Goal: Information Seeking & Learning: Learn about a topic

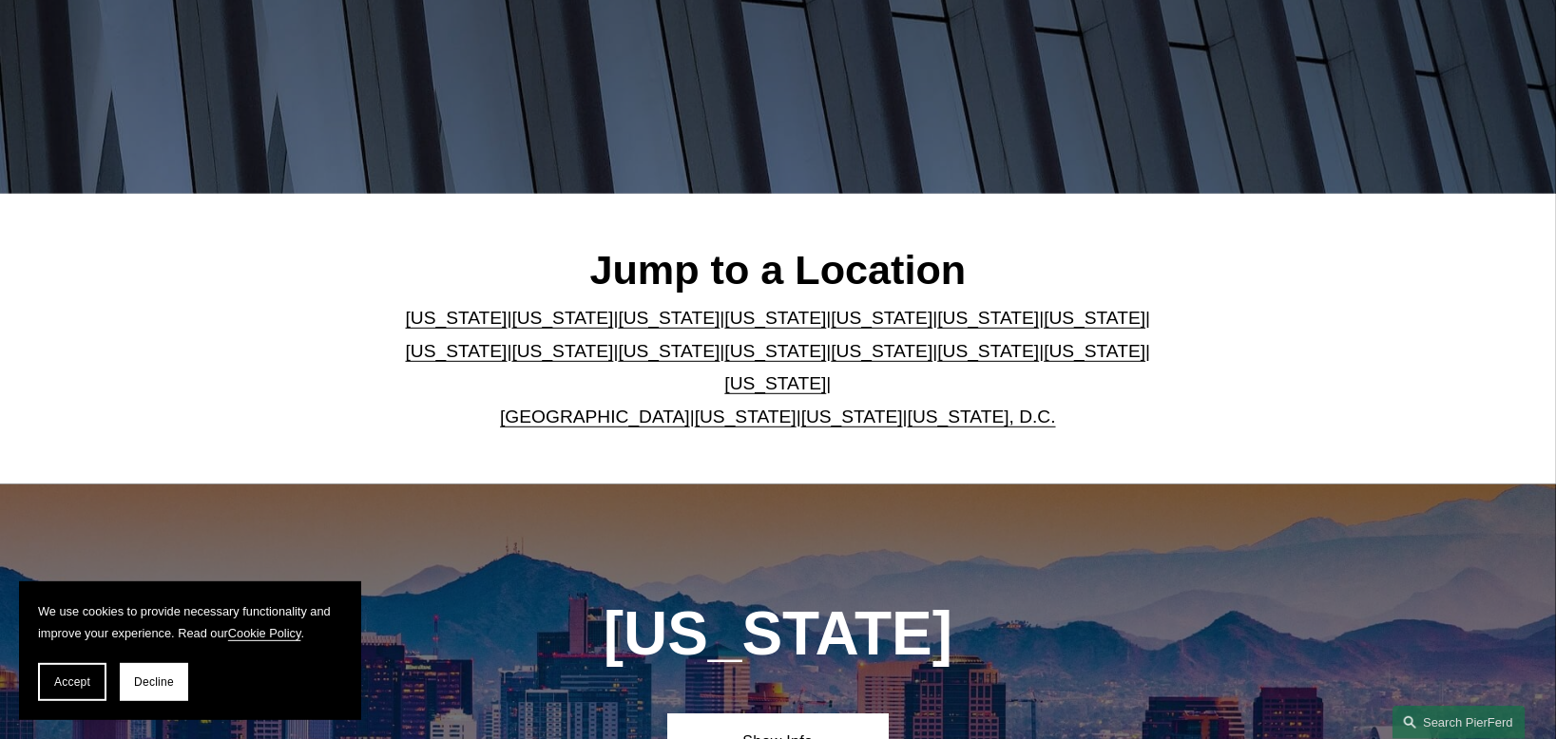
scroll to position [475, 0]
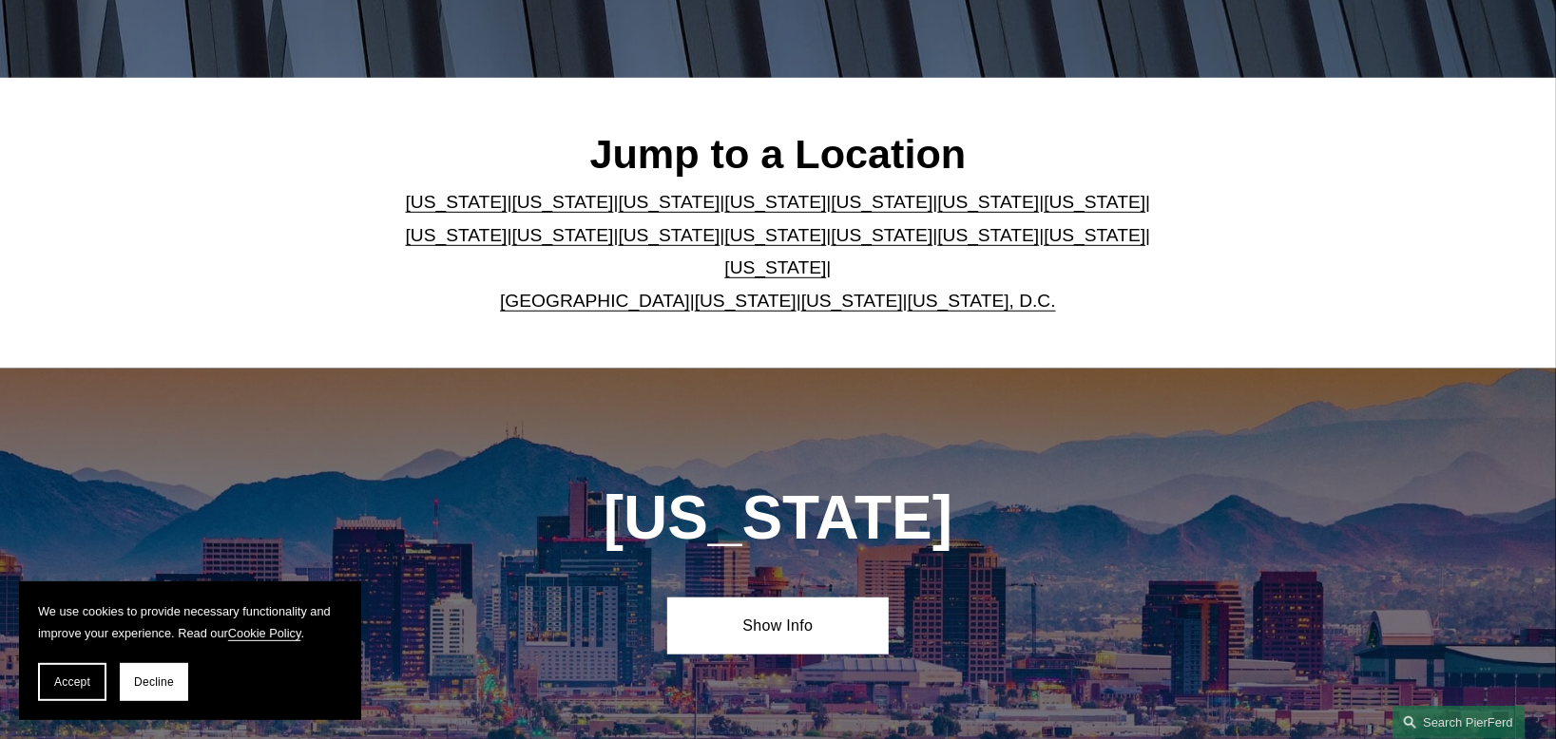
click at [969, 291] on link "Washington, D.C." at bounding box center [982, 301] width 148 height 20
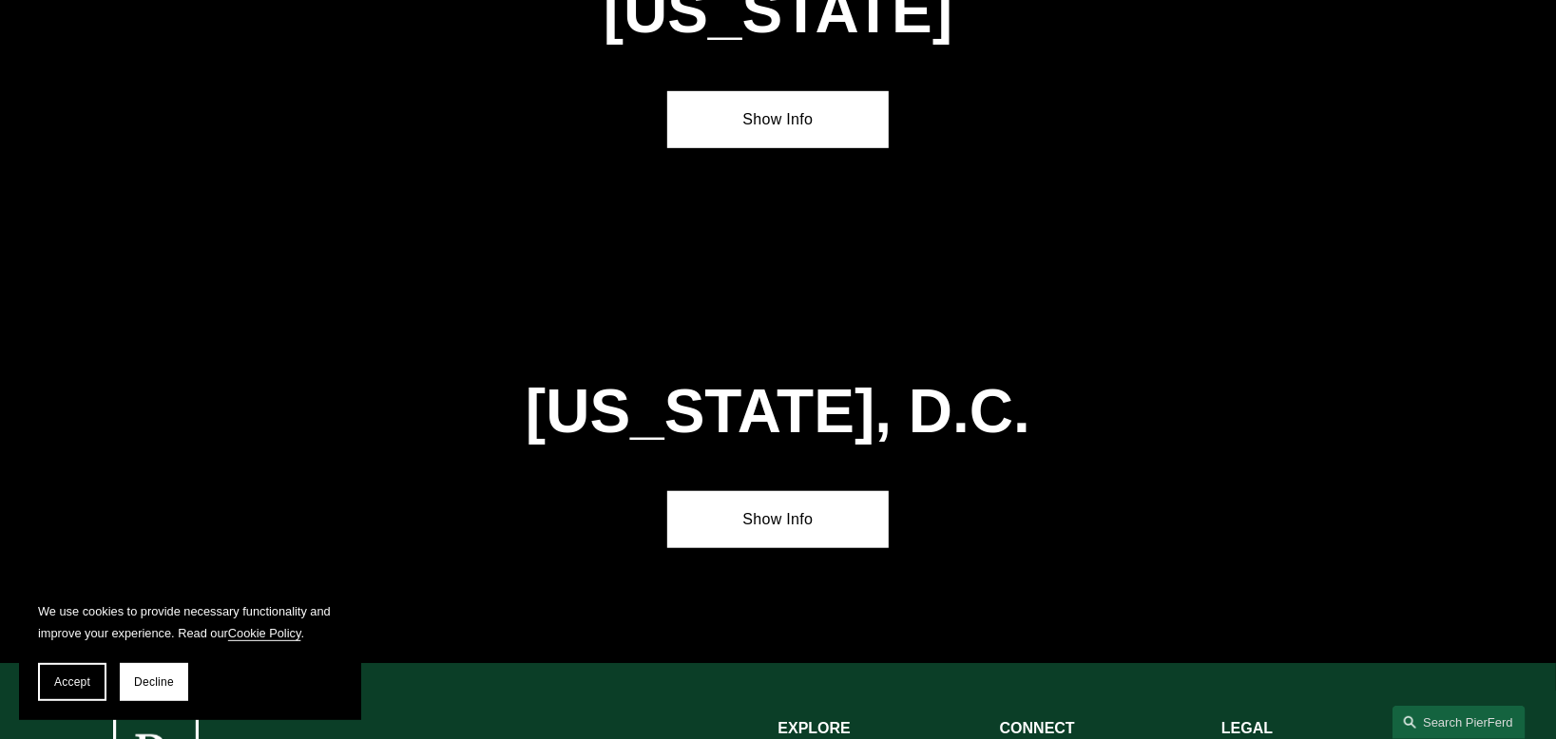
scroll to position [8035, 0]
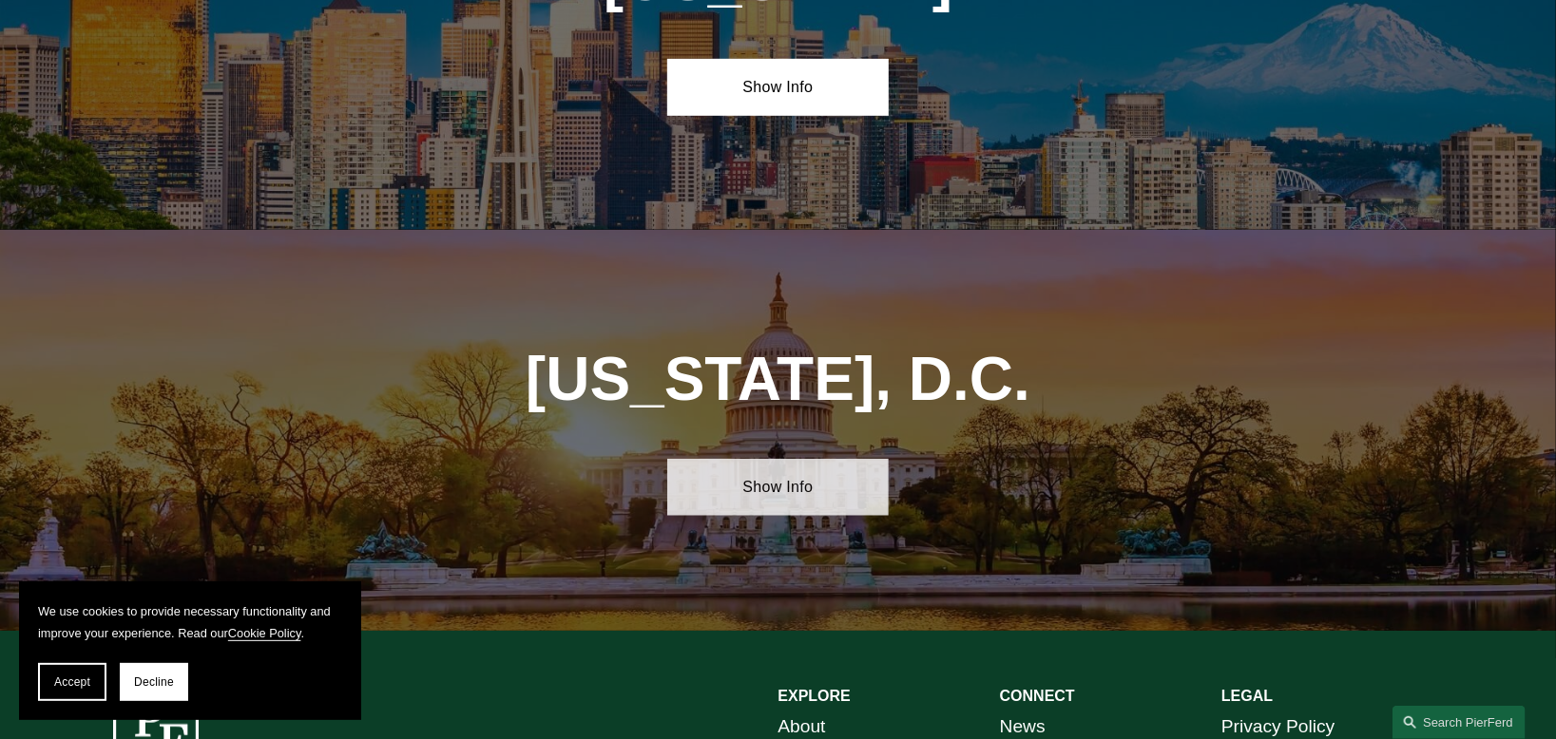
click at [797, 459] on link "Show Info" at bounding box center [777, 487] width 221 height 57
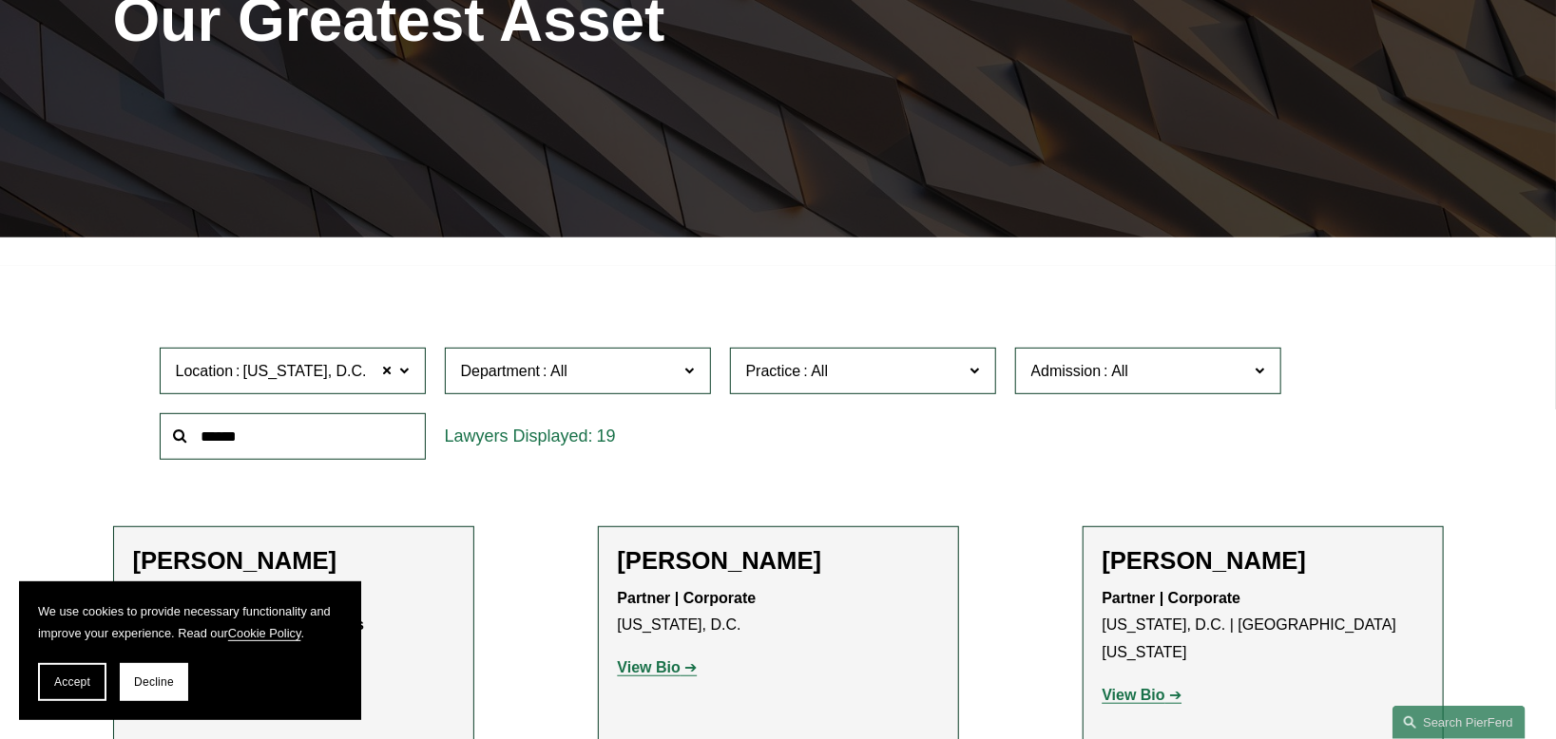
scroll to position [317, 0]
click at [85, 676] on span "Accept" at bounding box center [72, 682] width 36 height 13
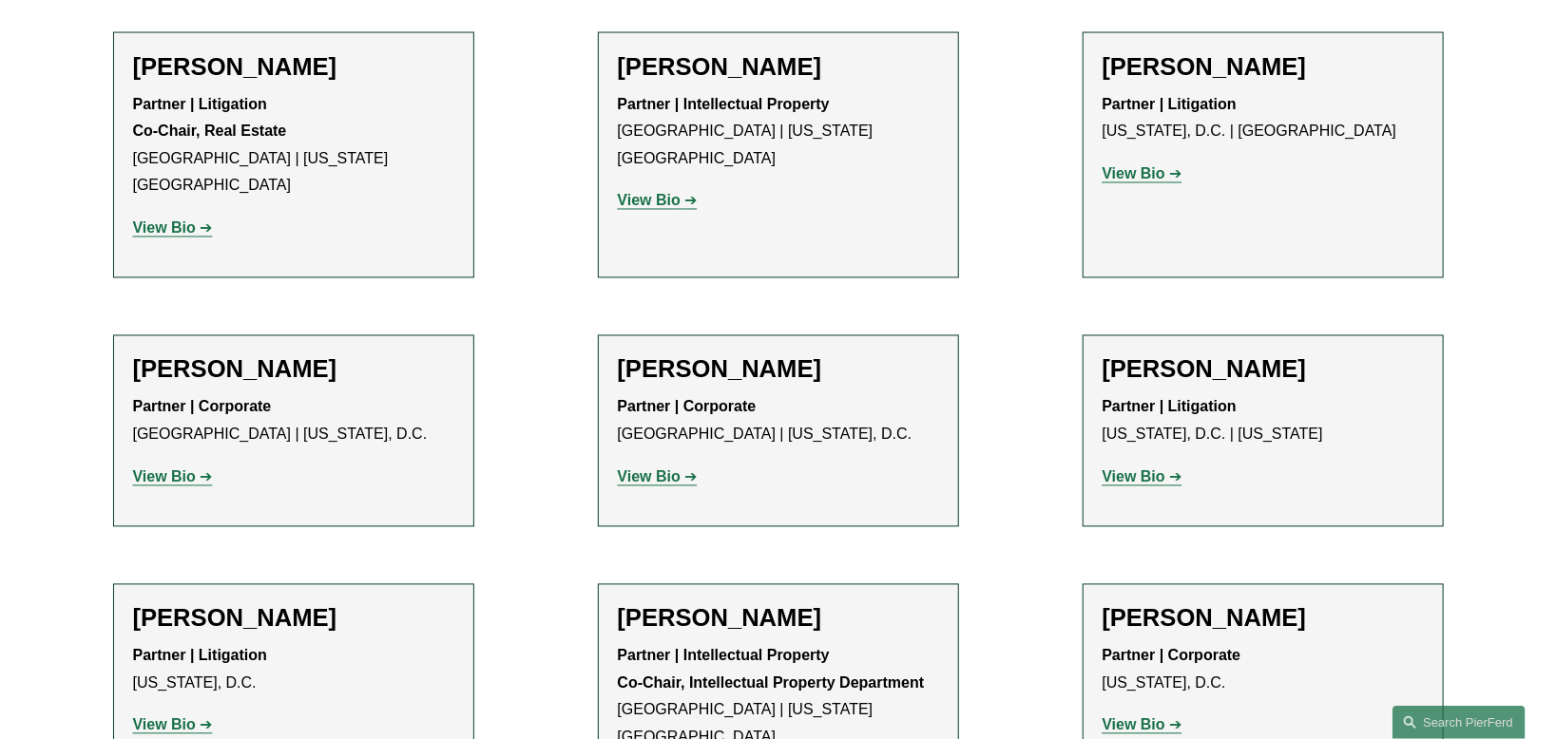
scroll to position [1742, 0]
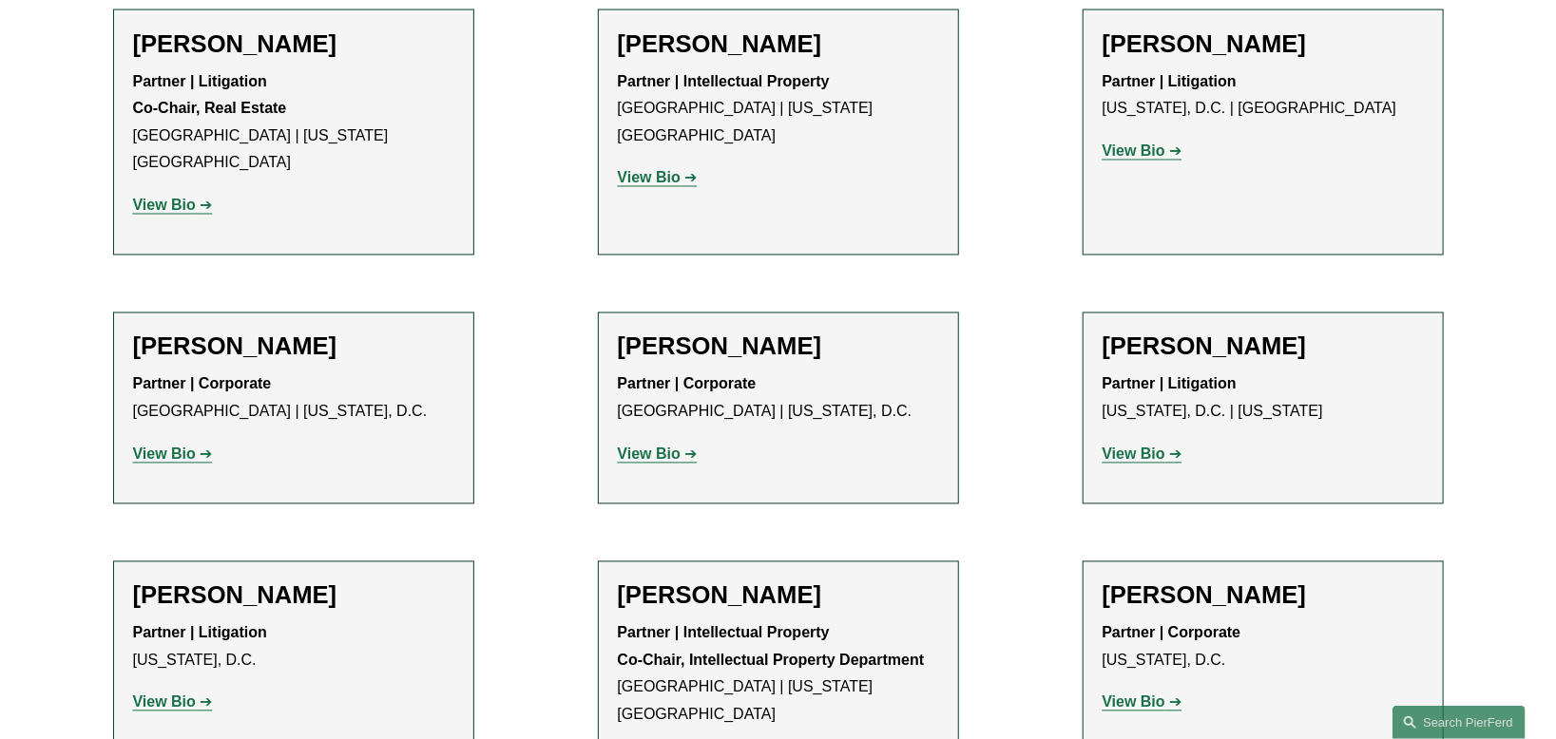
click at [1168, 695] on link "View Bio" at bounding box center [1143, 703] width 80 height 16
click at [1137, 447] on strong "View Bio" at bounding box center [1134, 455] width 63 height 16
click at [653, 447] on strong "View Bio" at bounding box center [649, 455] width 63 height 16
click at [195, 447] on strong "View Bio" at bounding box center [164, 455] width 63 height 16
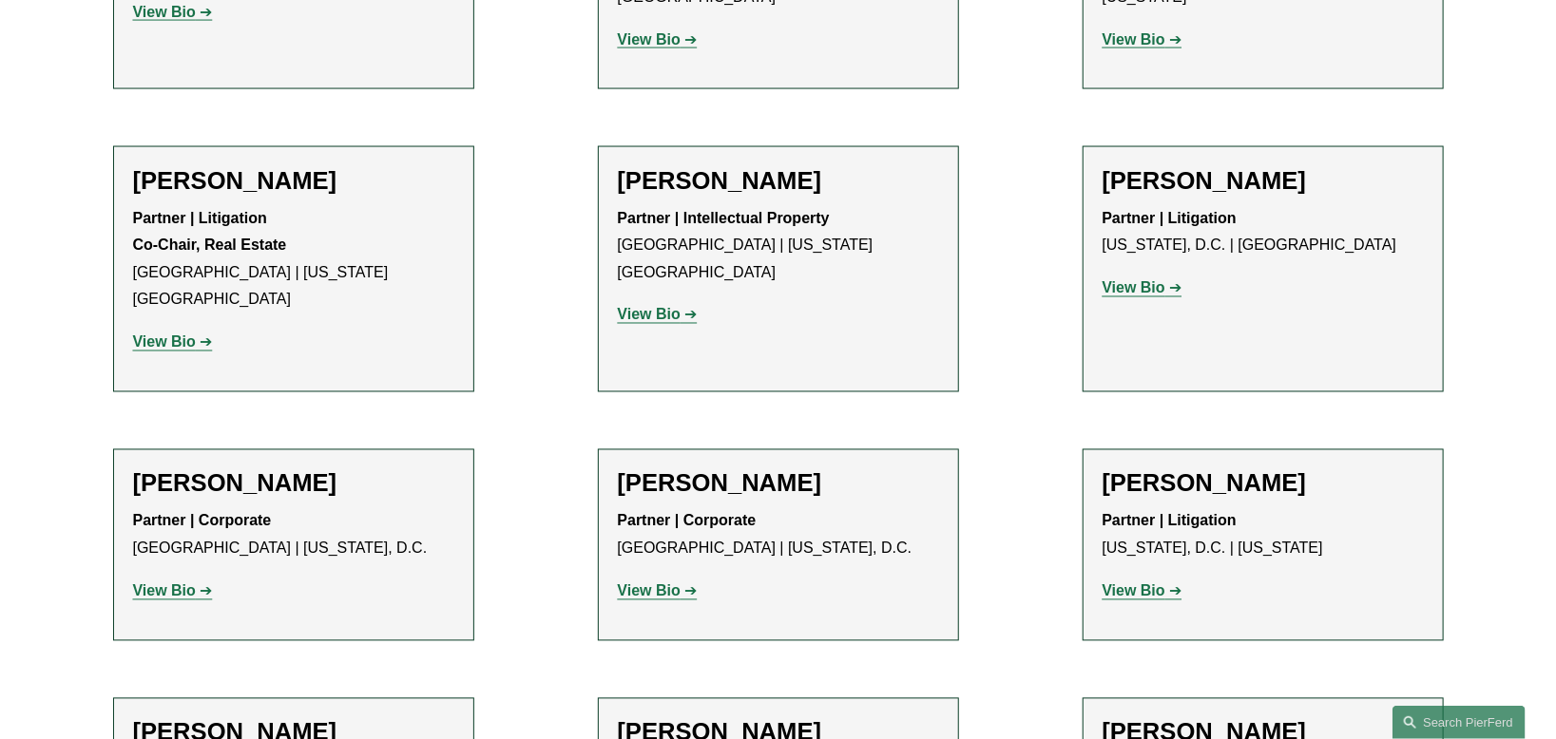
scroll to position [1584, 0]
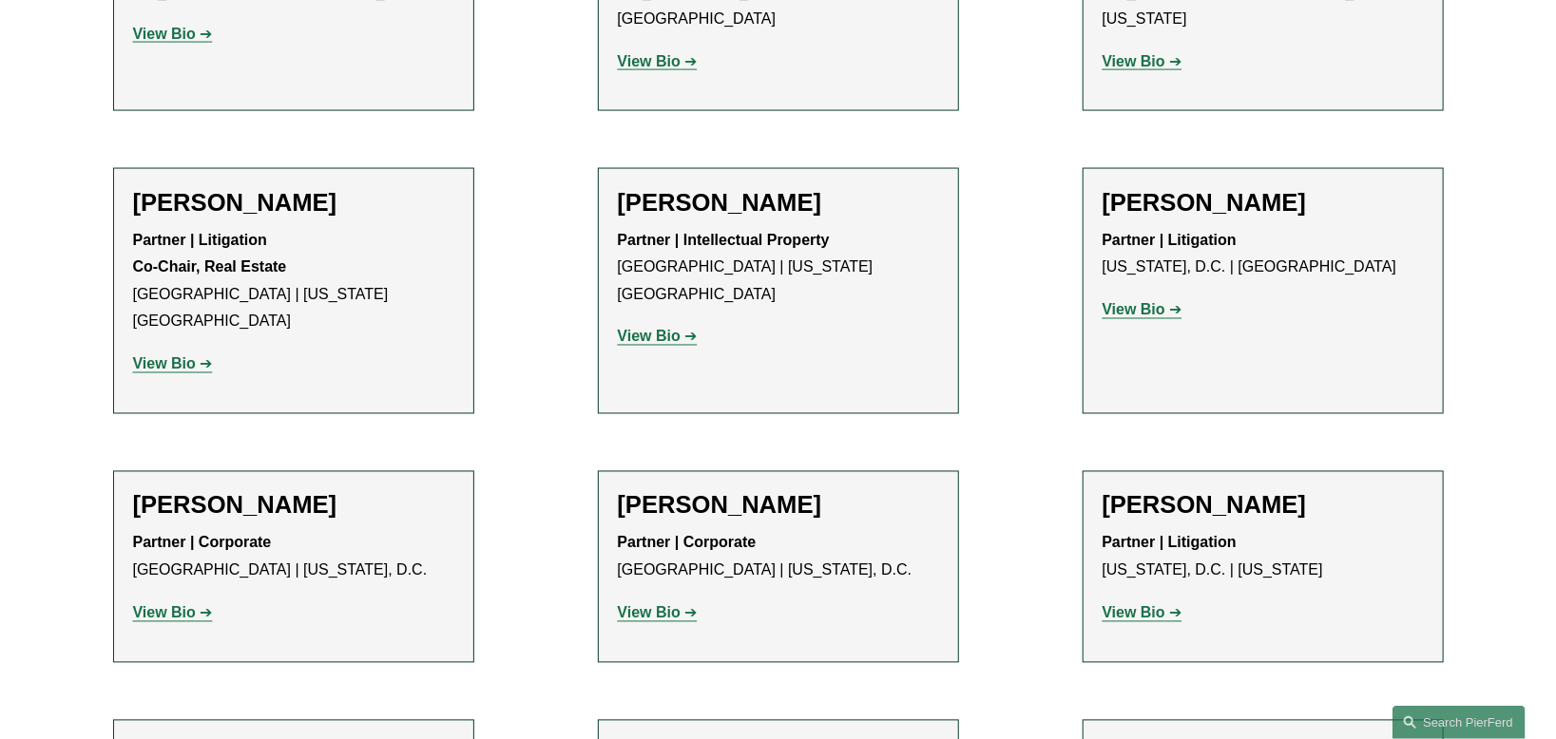
click at [683, 329] on link "View Bio" at bounding box center [658, 337] width 80 height 16
click at [1166, 302] on link "View Bio" at bounding box center [1143, 310] width 80 height 16
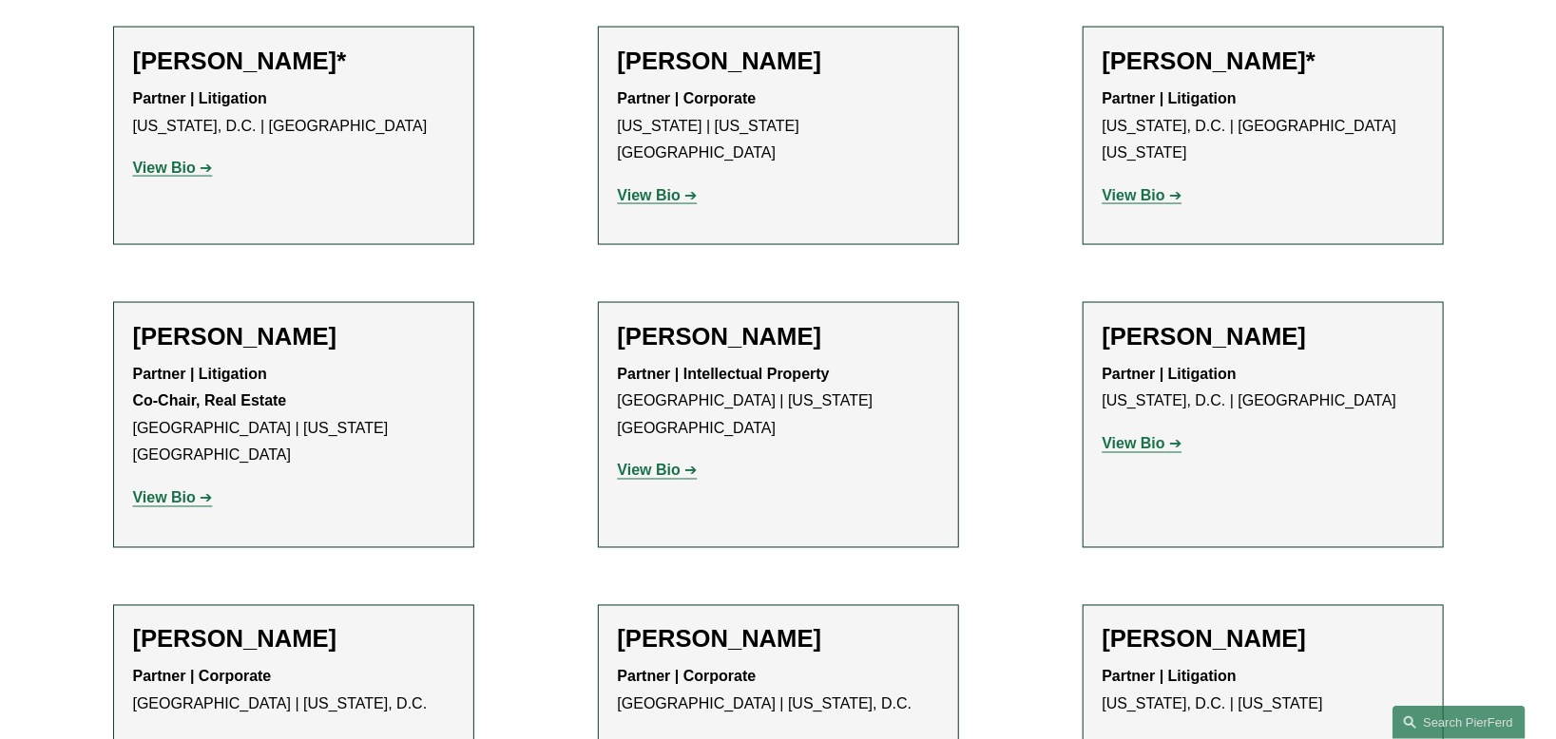
scroll to position [1426, 0]
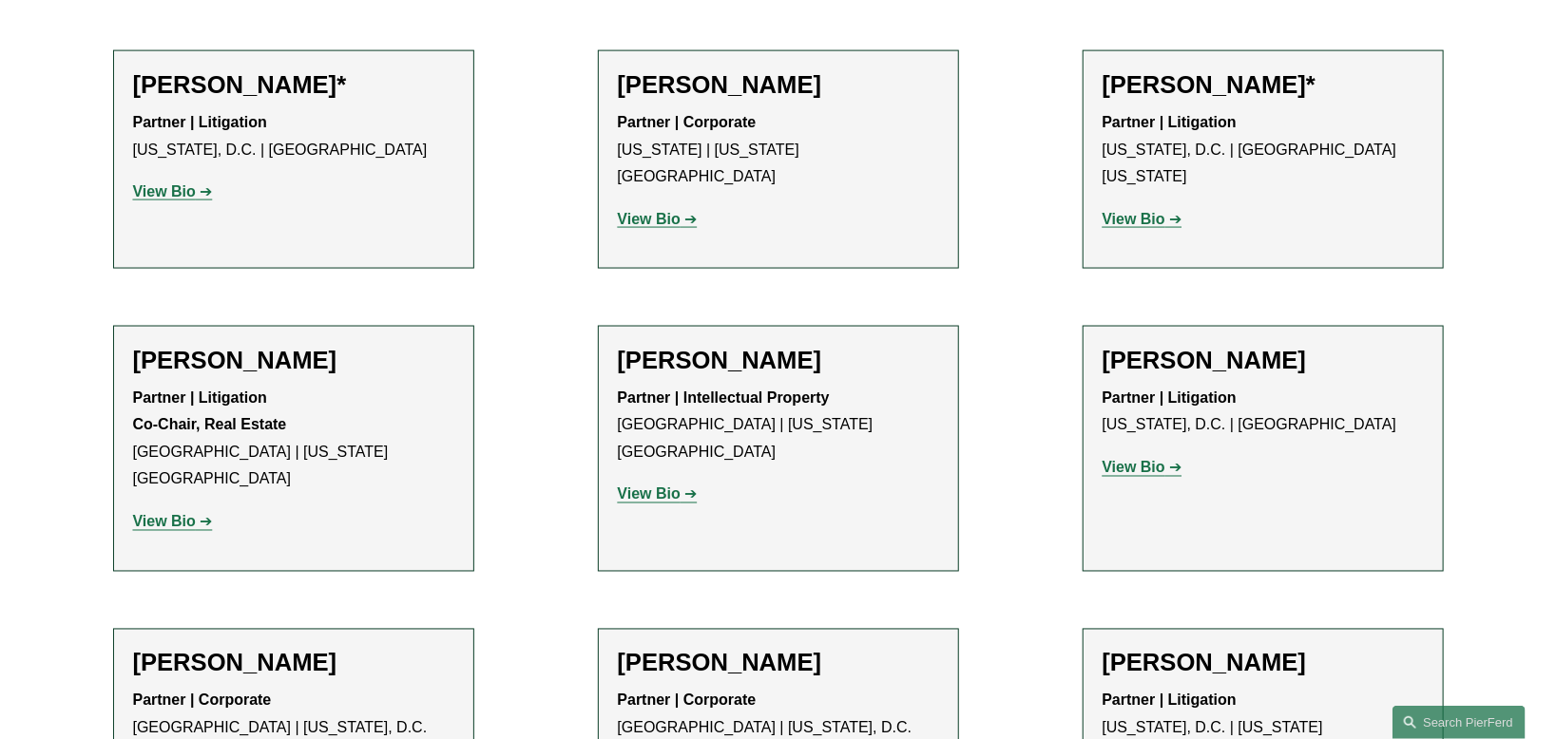
click at [1123, 211] on strong "View Bio" at bounding box center [1134, 219] width 63 height 16
click at [674, 211] on strong "View Bio" at bounding box center [649, 219] width 63 height 16
click at [193, 183] on strong "View Bio" at bounding box center [164, 191] width 63 height 16
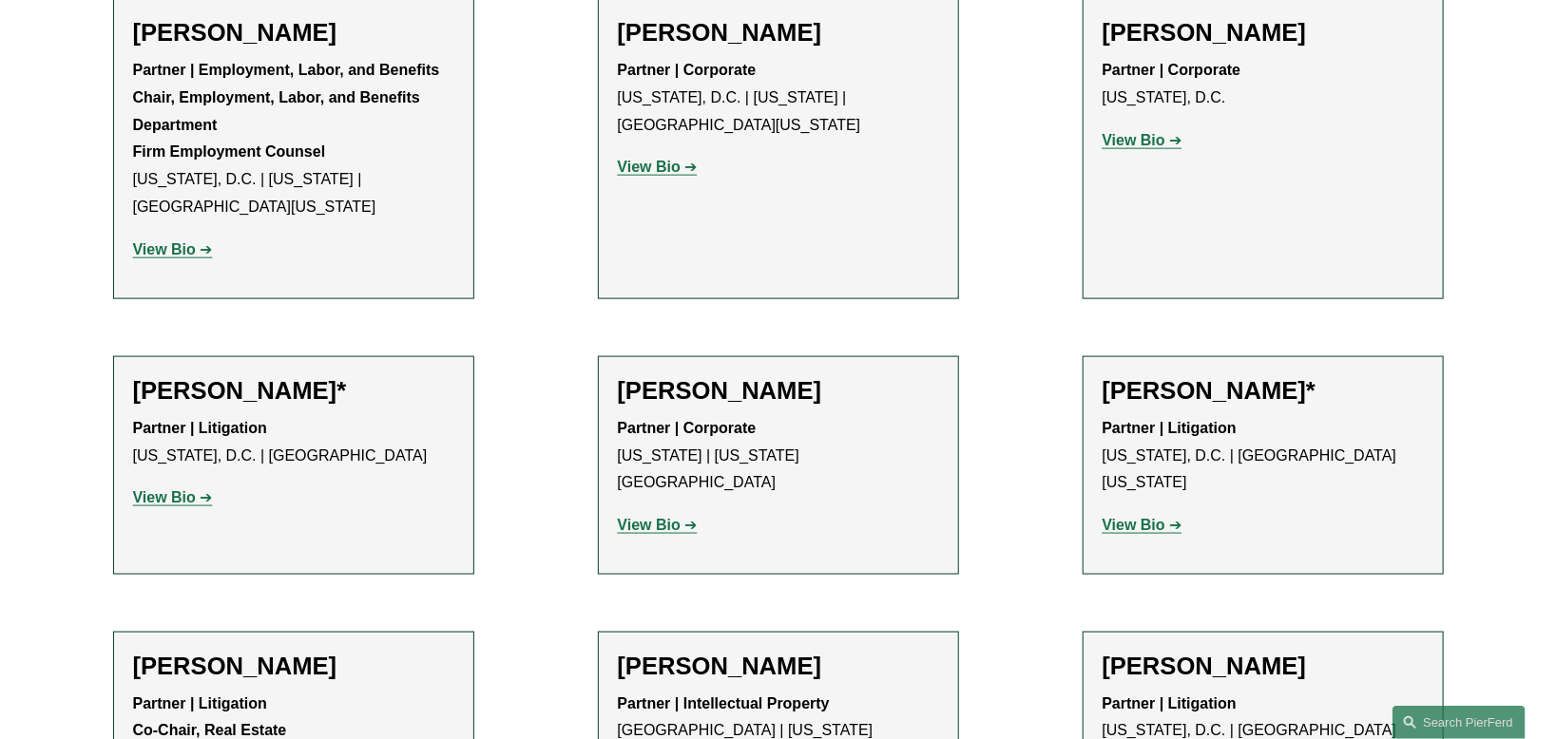
scroll to position [1108, 0]
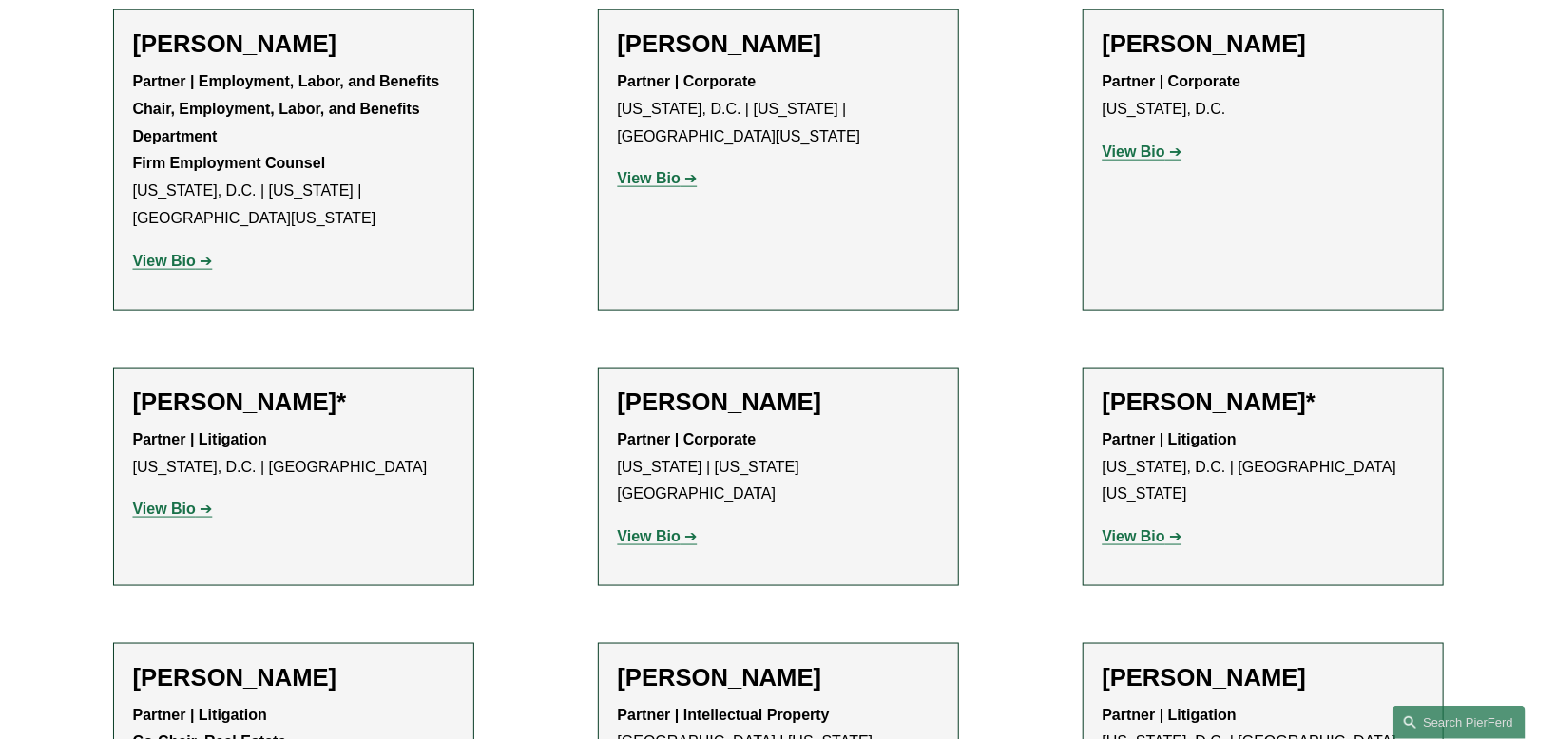
click at [630, 170] on strong "View Bio" at bounding box center [649, 178] width 63 height 16
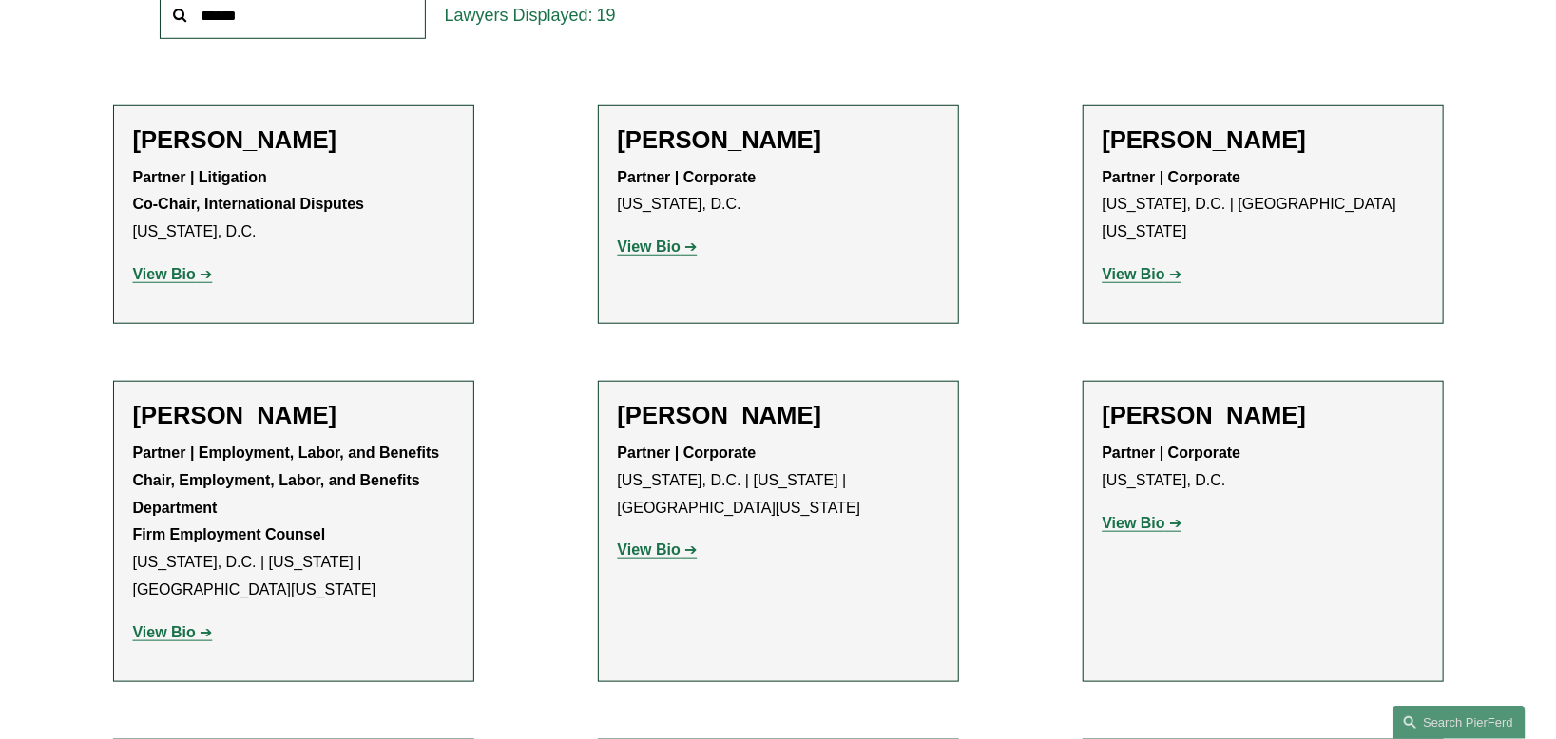
scroll to position [633, 0]
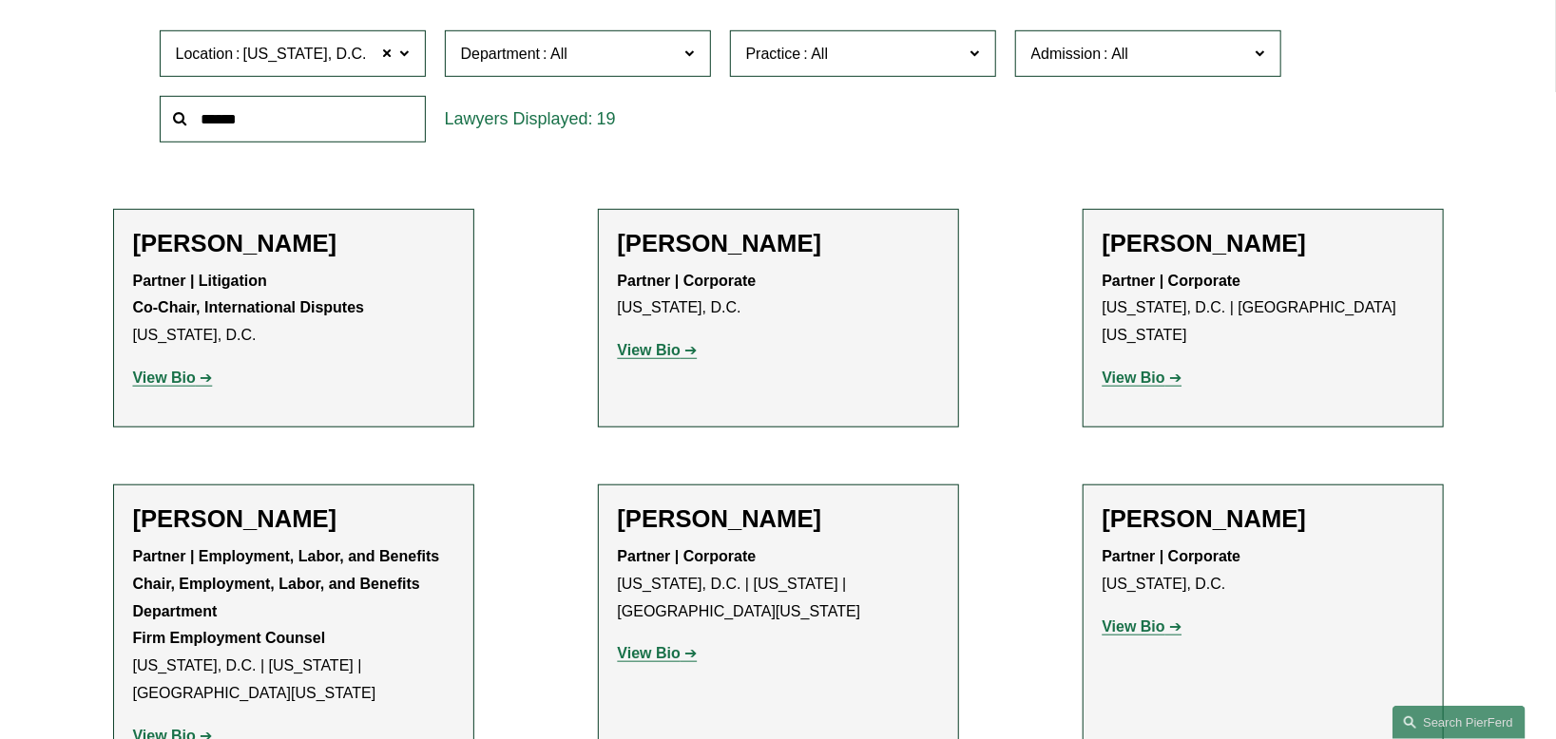
click at [1171, 370] on link "View Bio" at bounding box center [1143, 378] width 80 height 16
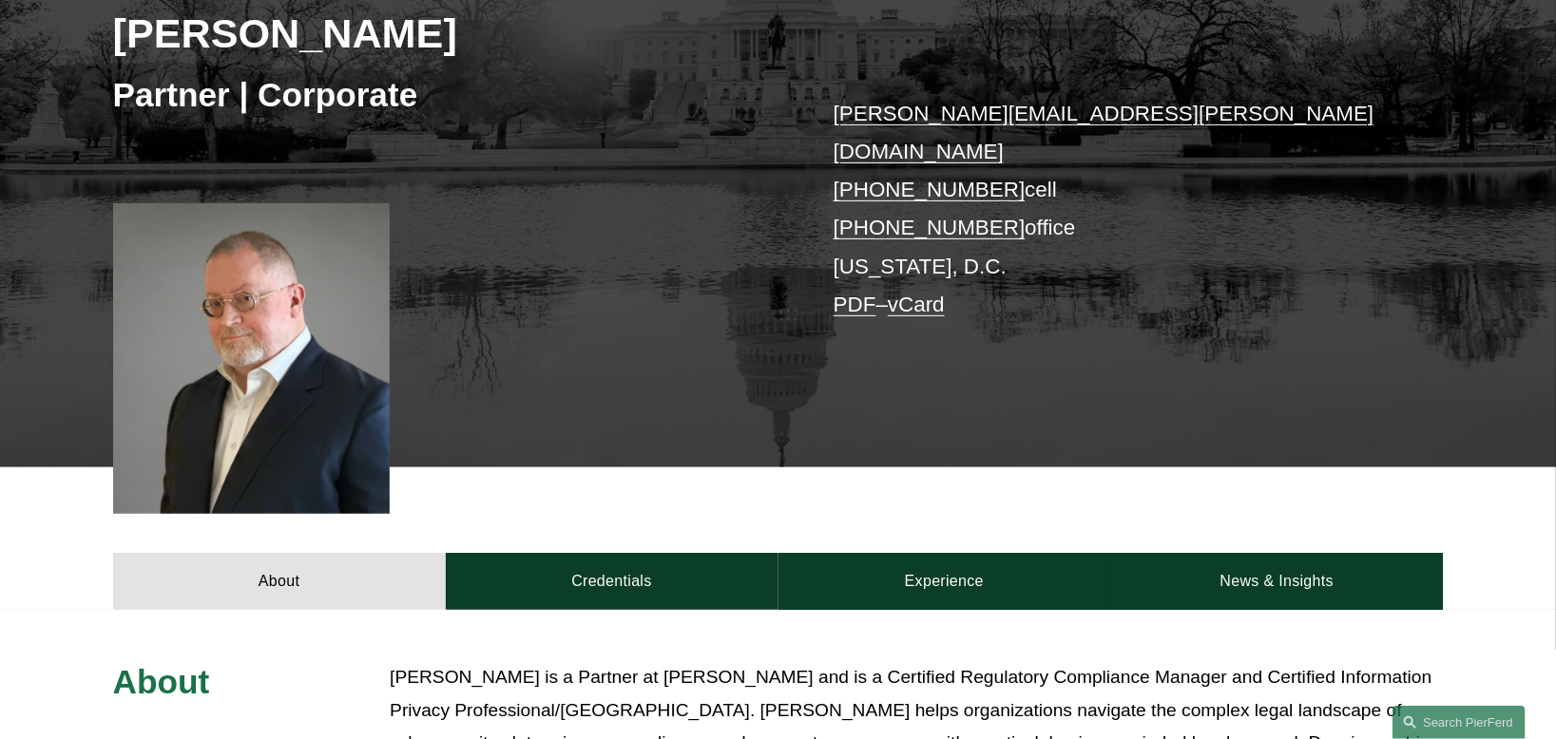
scroll to position [475, 0]
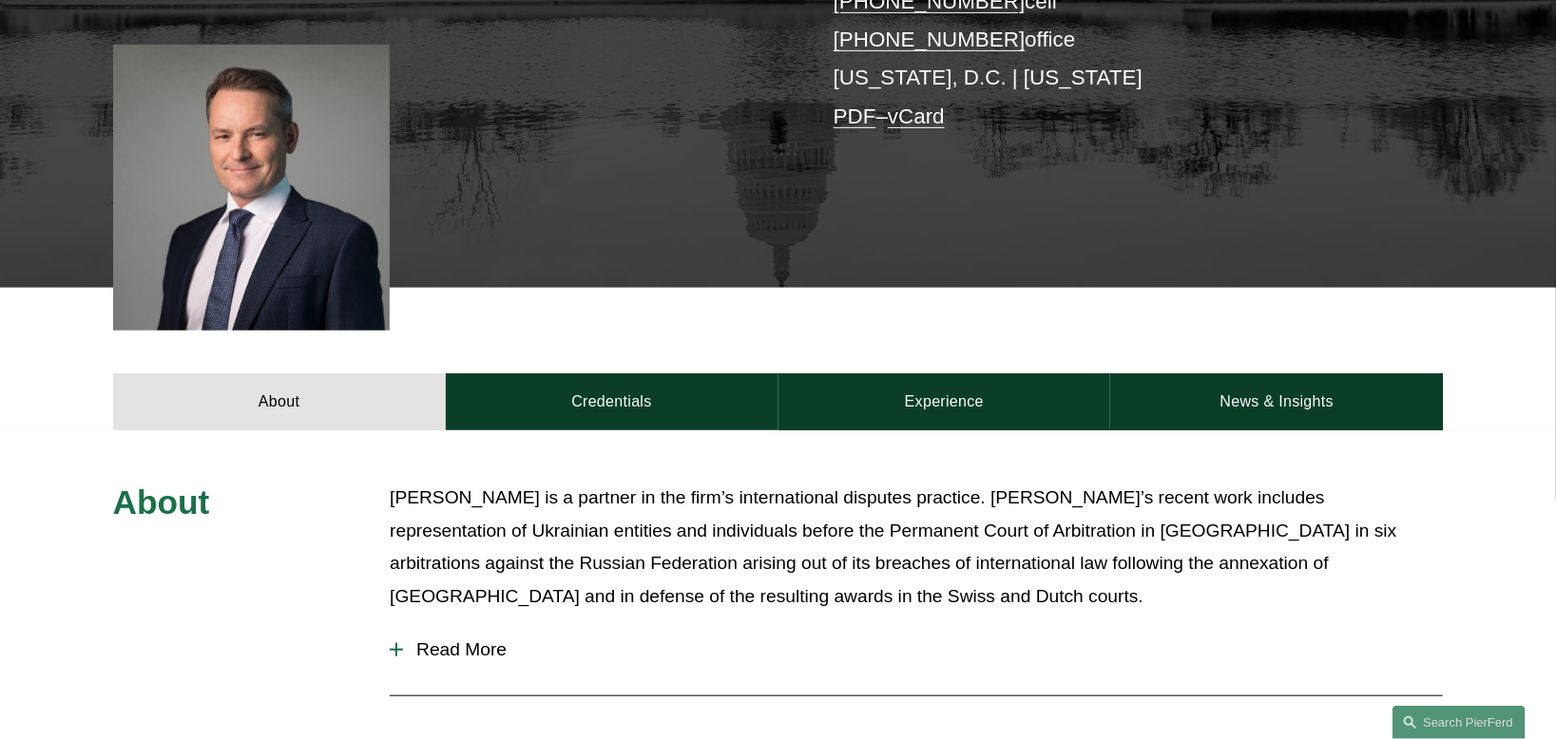
scroll to position [475, 0]
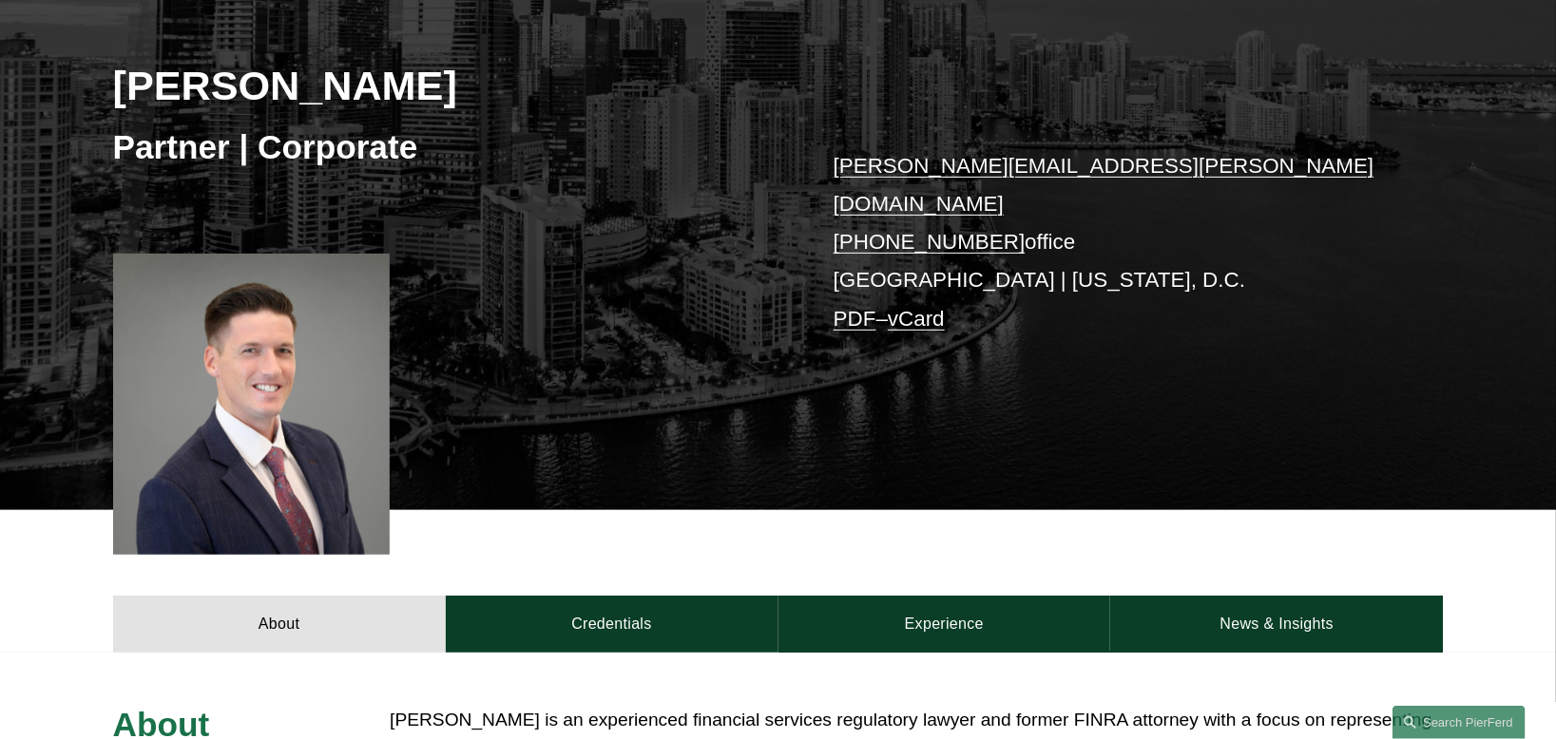
scroll to position [317, 0]
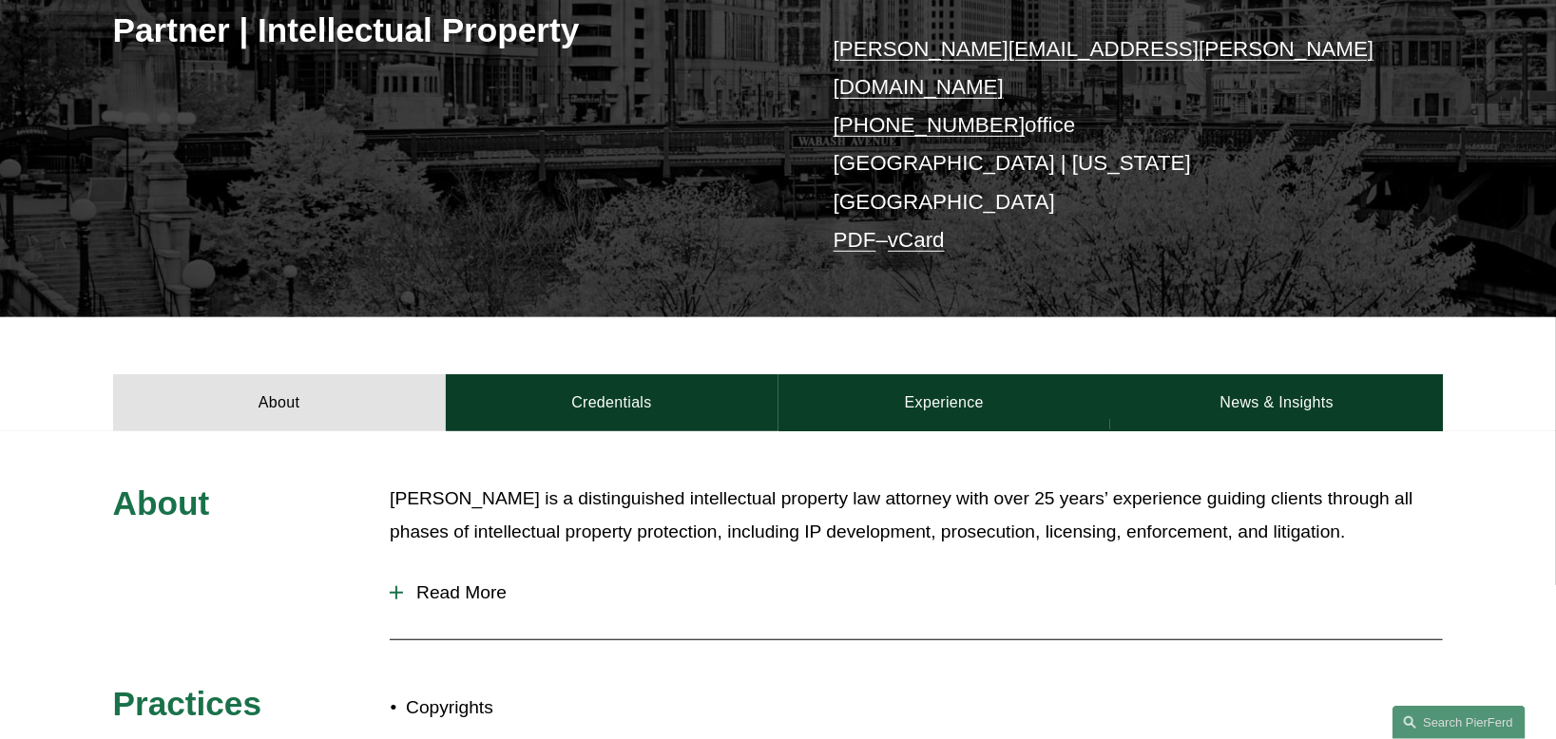
scroll to position [475, 0]
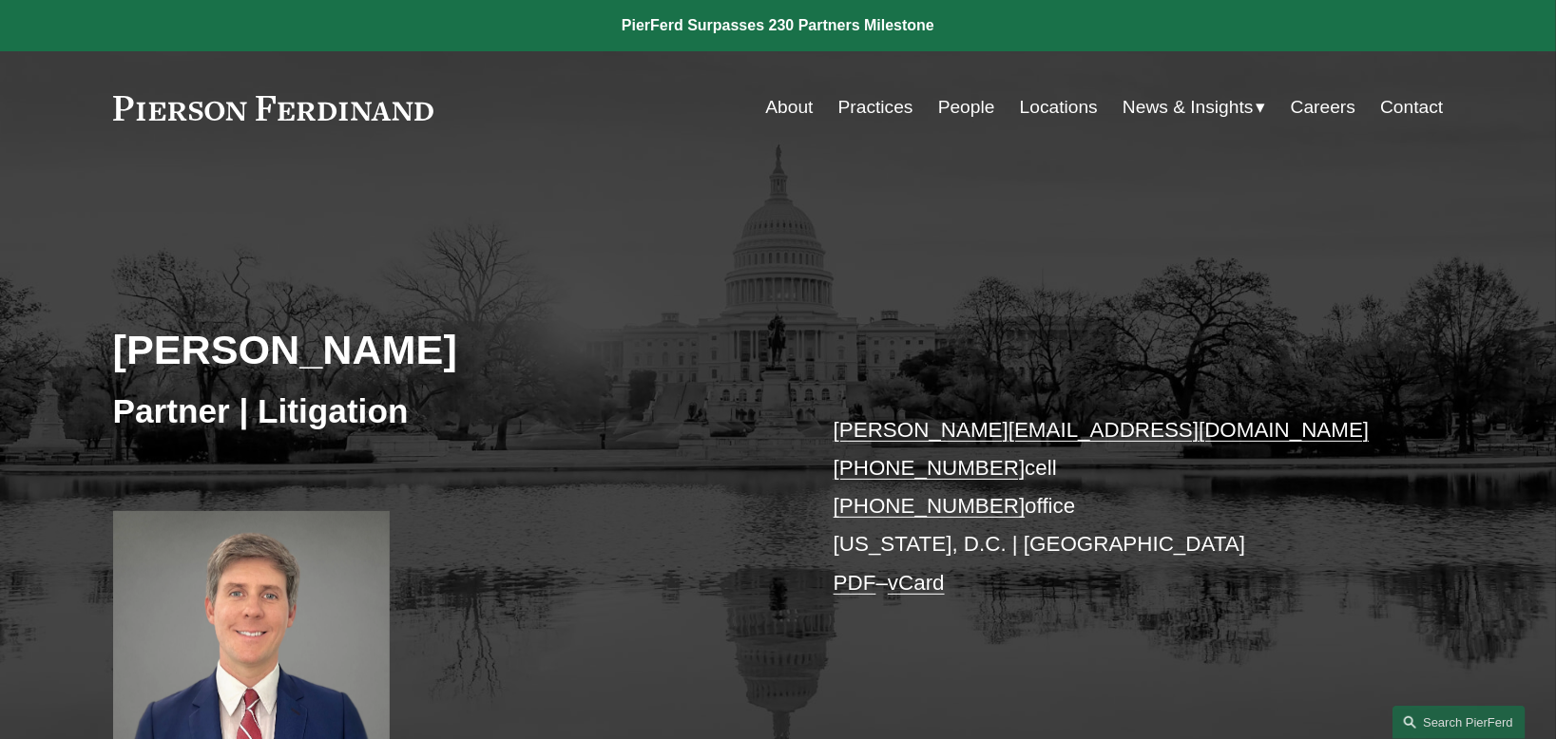
scroll to position [317, 0]
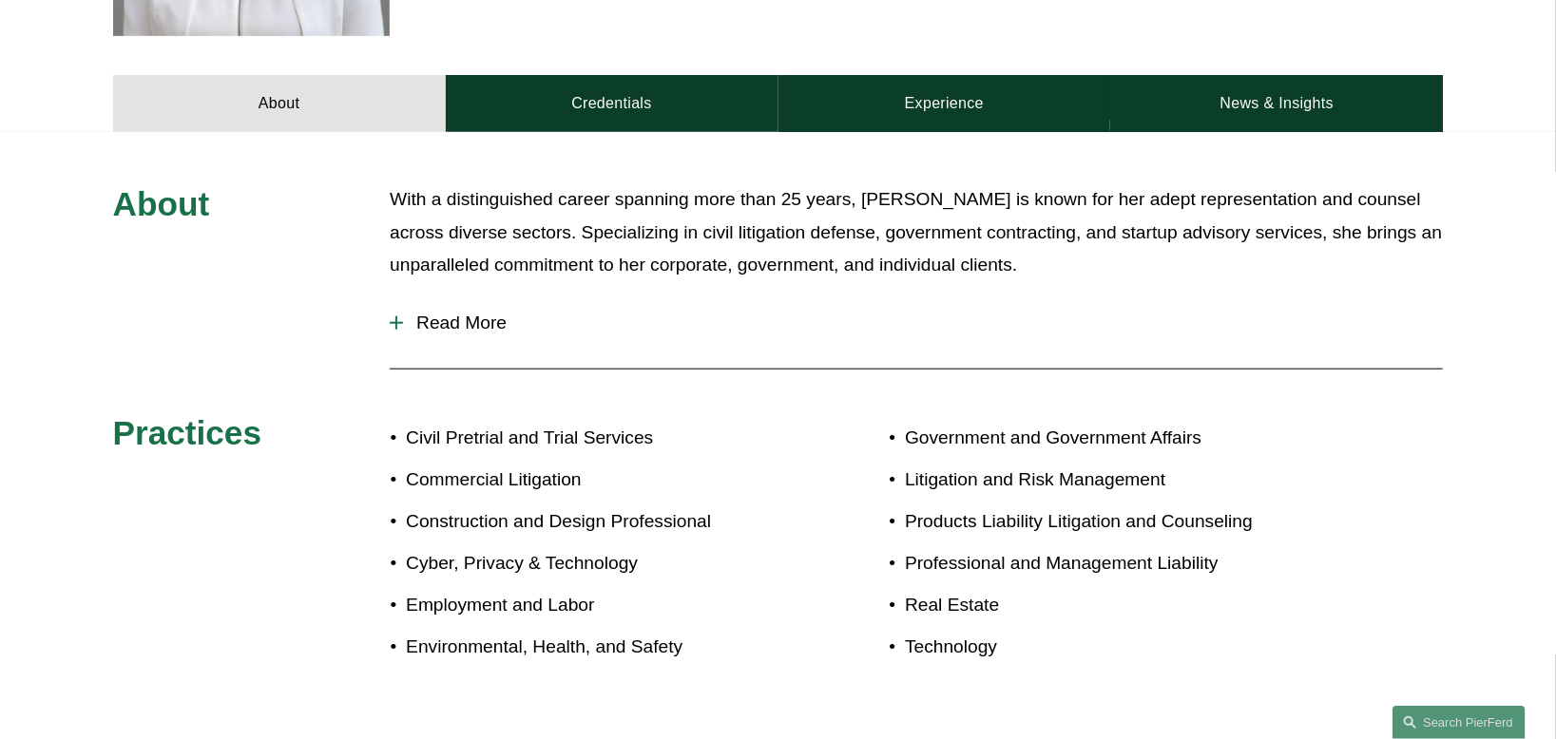
scroll to position [633, 0]
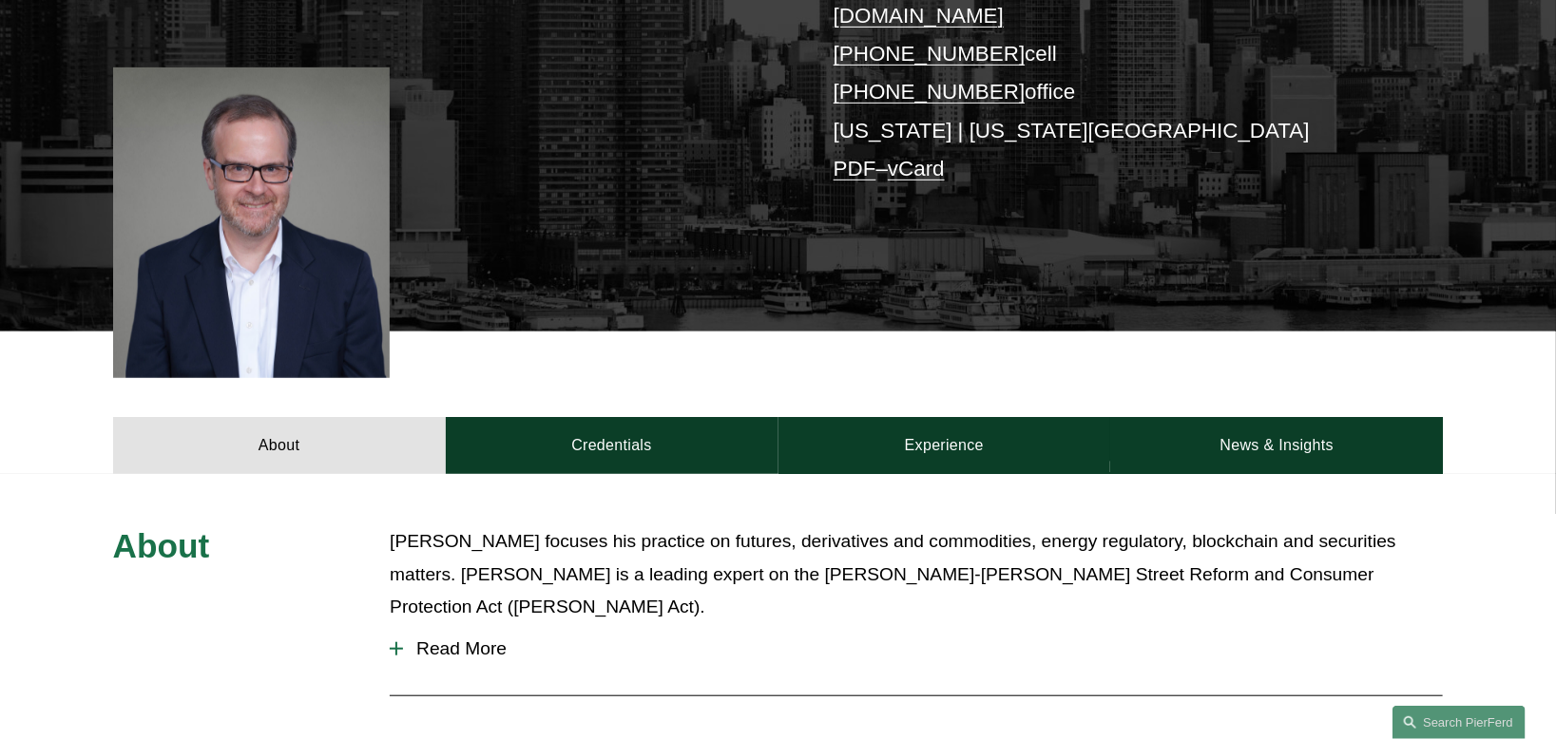
scroll to position [475, 0]
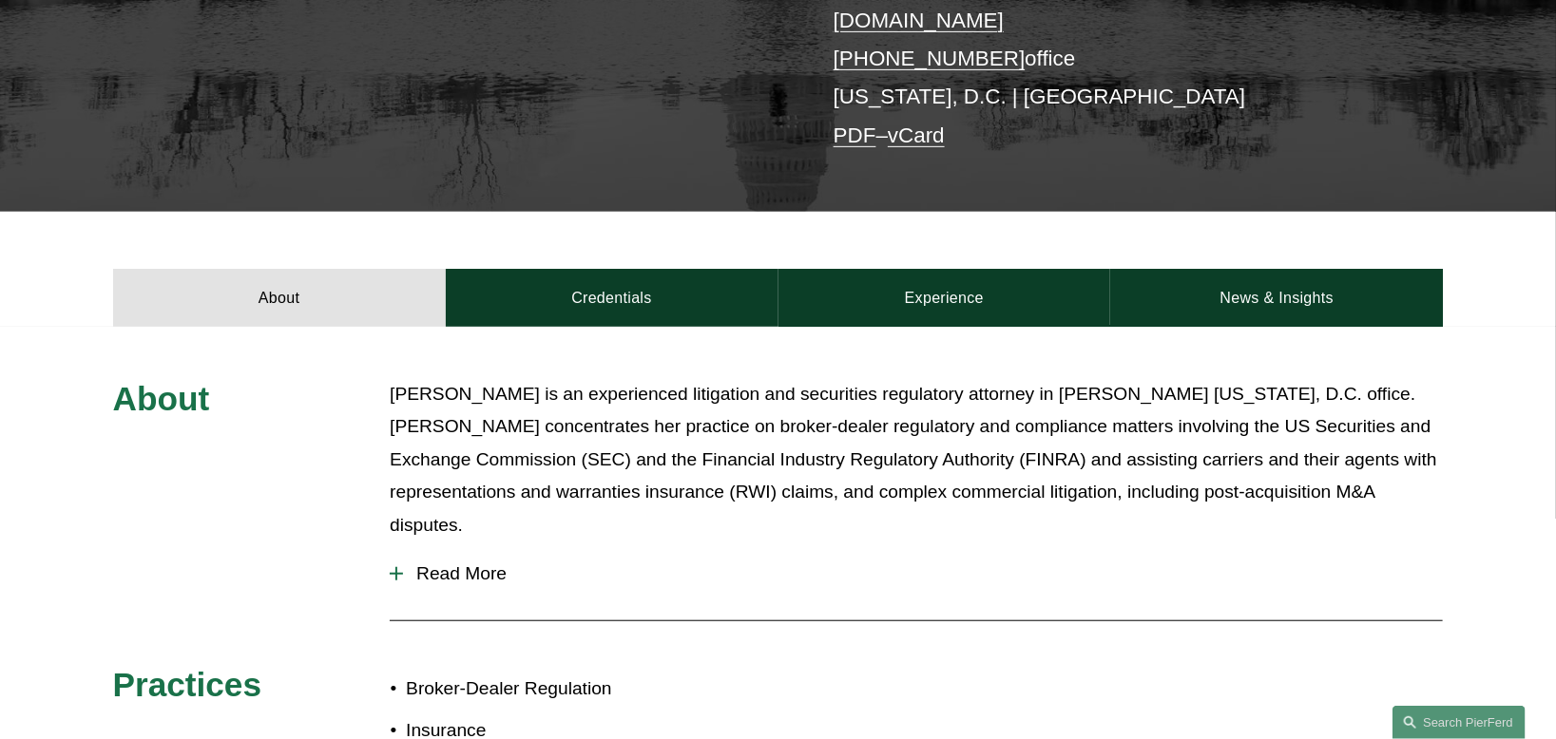
scroll to position [475, 0]
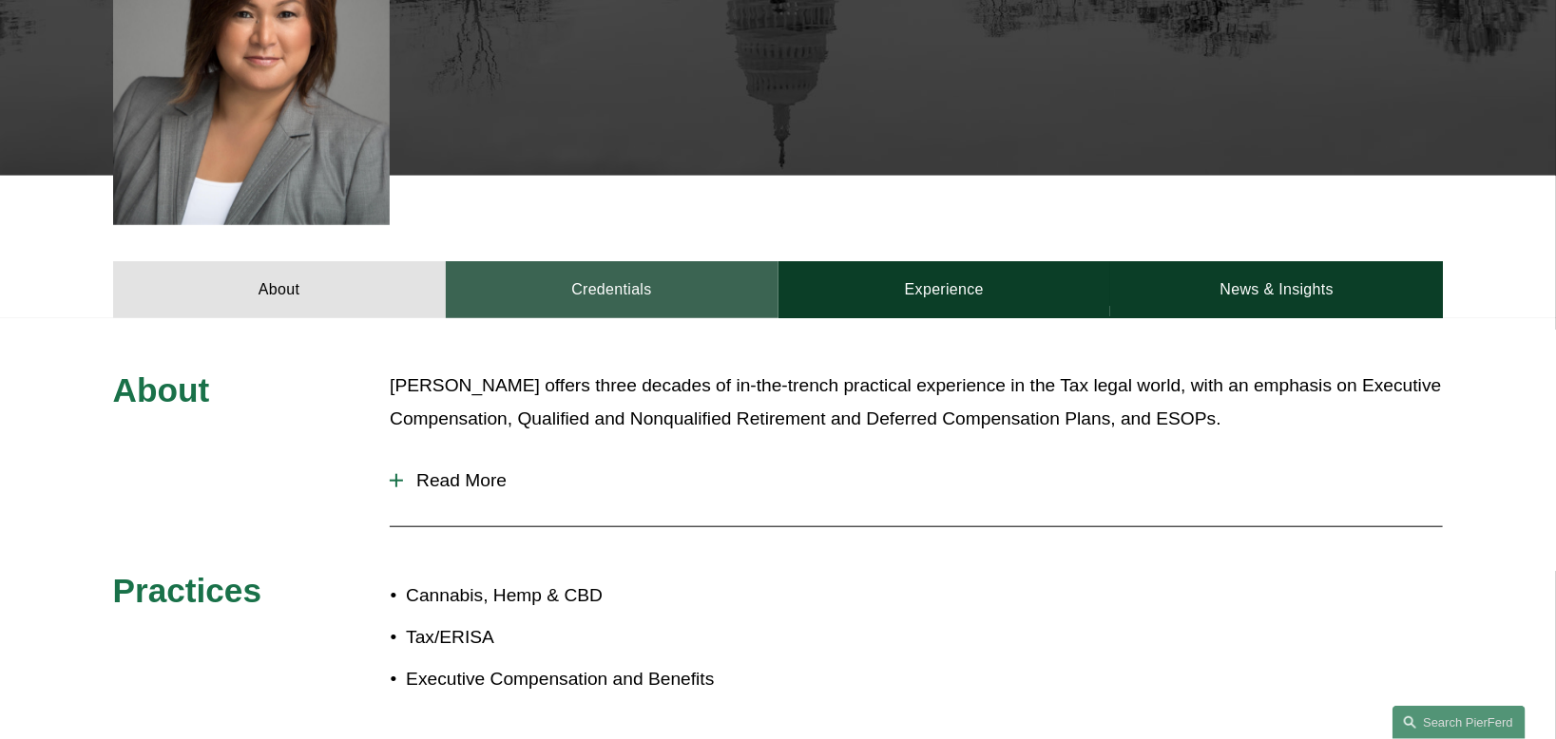
scroll to position [792, 0]
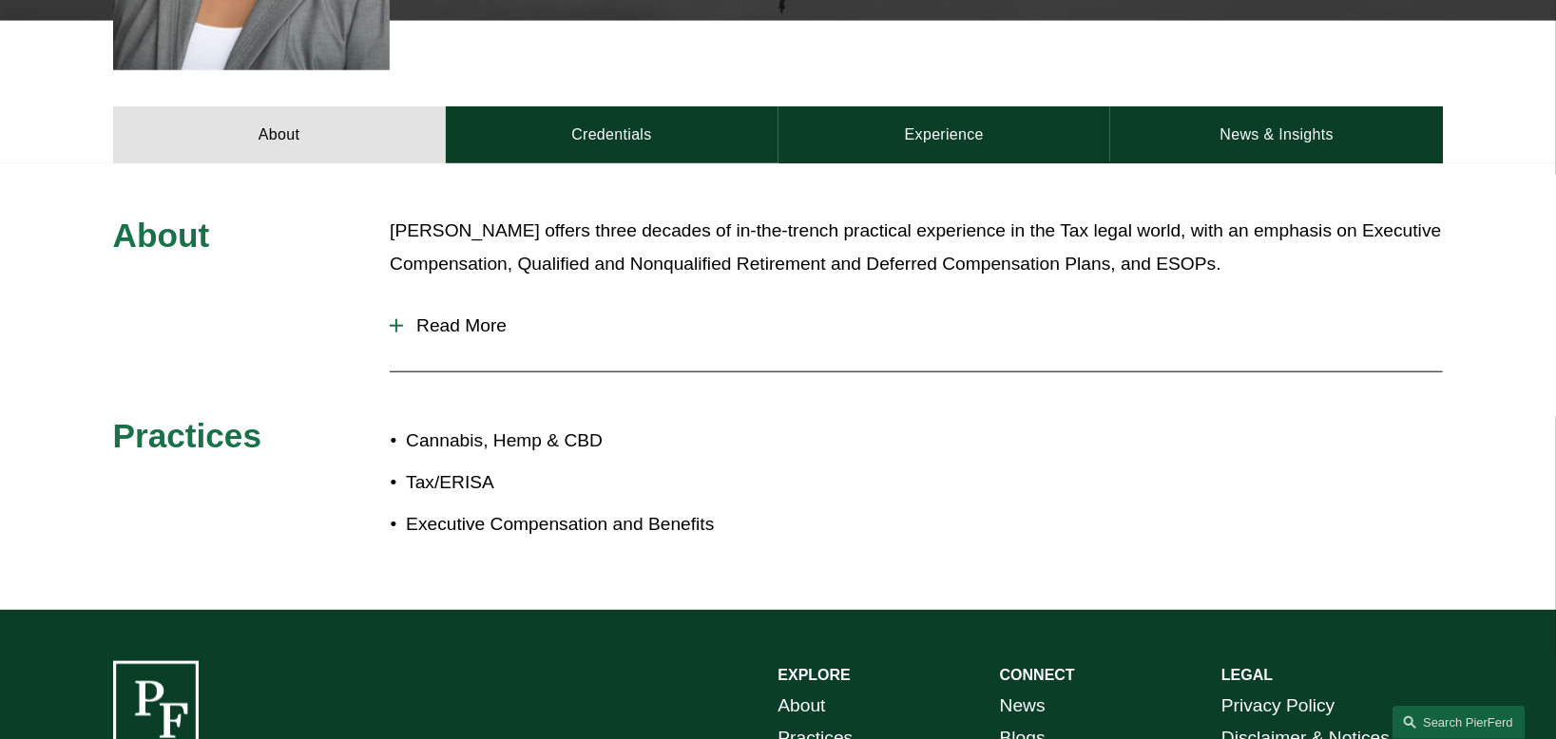
click at [428, 316] on span "Read More" at bounding box center [923, 326] width 1040 height 21
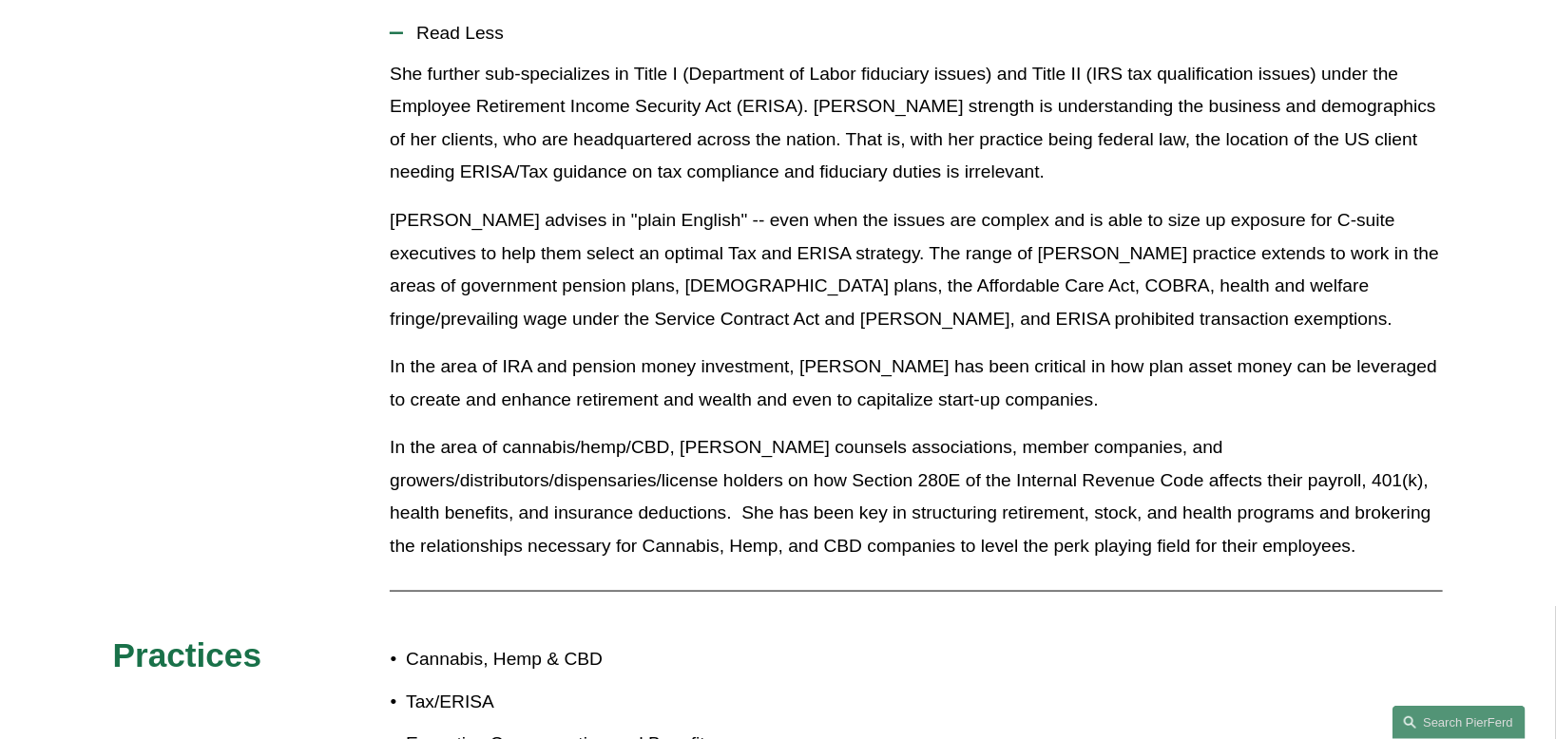
scroll to position [1108, 0]
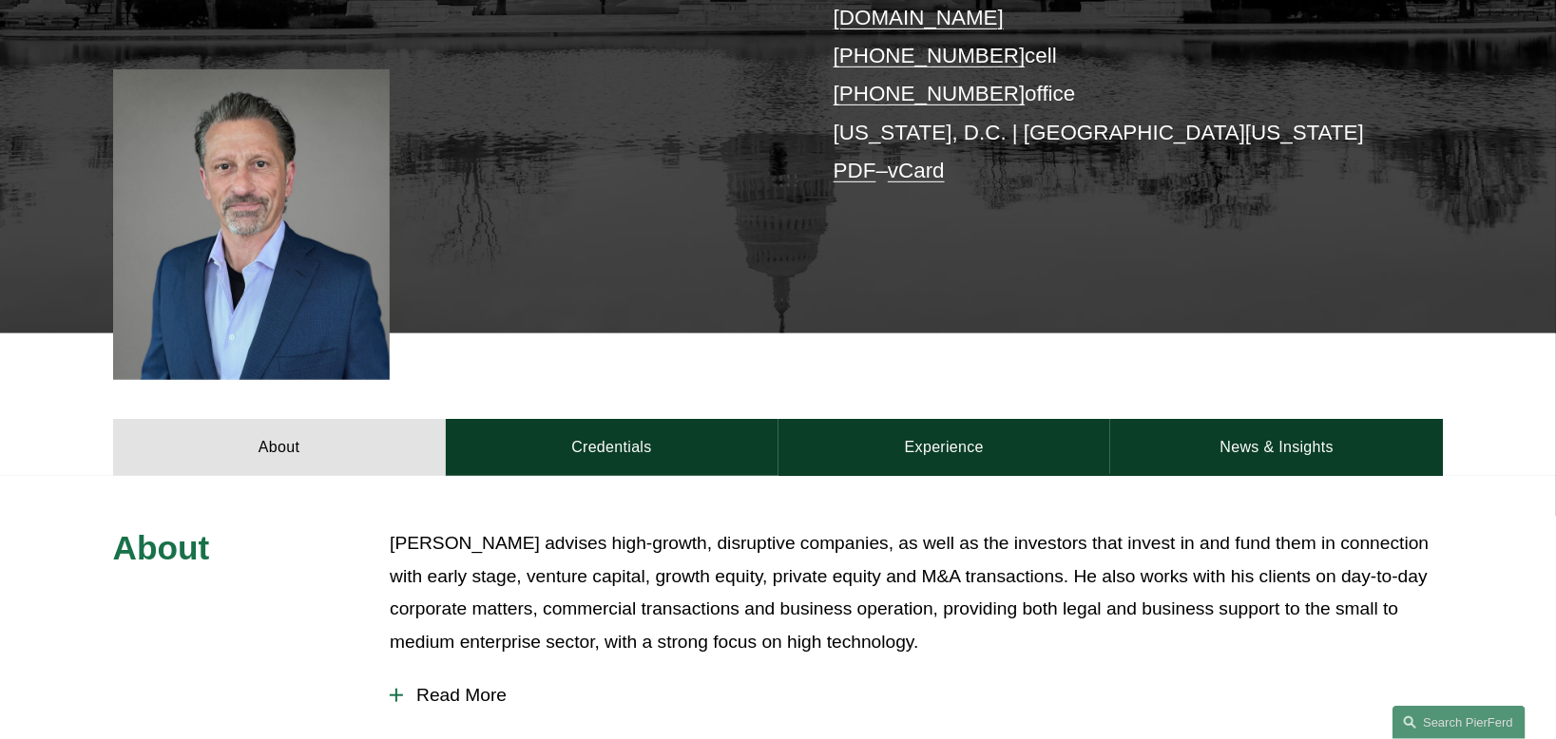
scroll to position [475, 0]
